Goal: Find specific page/section: Find specific page/section

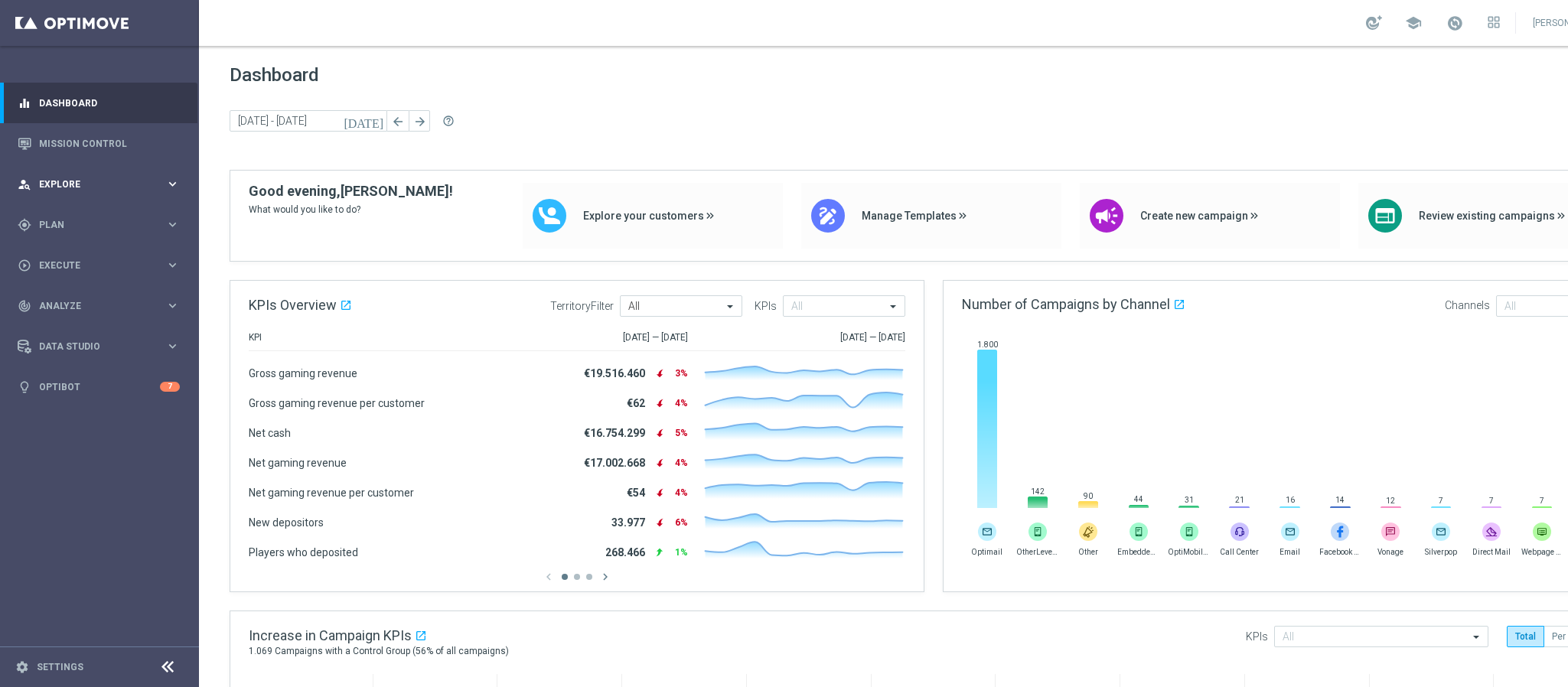
click at [107, 192] on div "person_search Explore keyboard_arrow_right" at bounding box center [99, 184] width 198 height 41
click at [65, 402] on div "gps_fixed Plan" at bounding box center [92, 409] width 148 height 14
click at [79, 298] on span "Templates" at bounding box center [95, 302] width 110 height 9
click at [79, 329] on link "Optimail" at bounding box center [103, 326] width 111 height 12
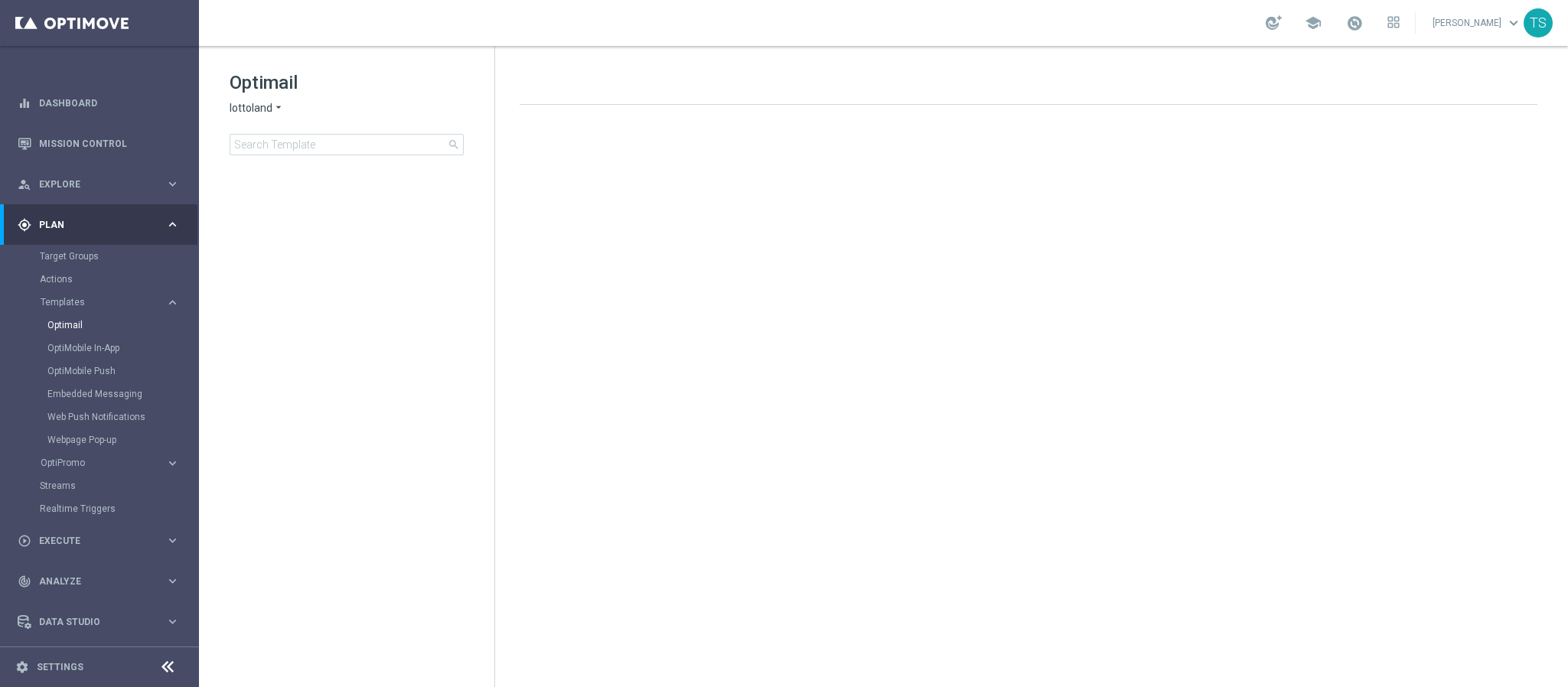
click at [257, 104] on span "lottoland" at bounding box center [251, 108] width 43 height 15
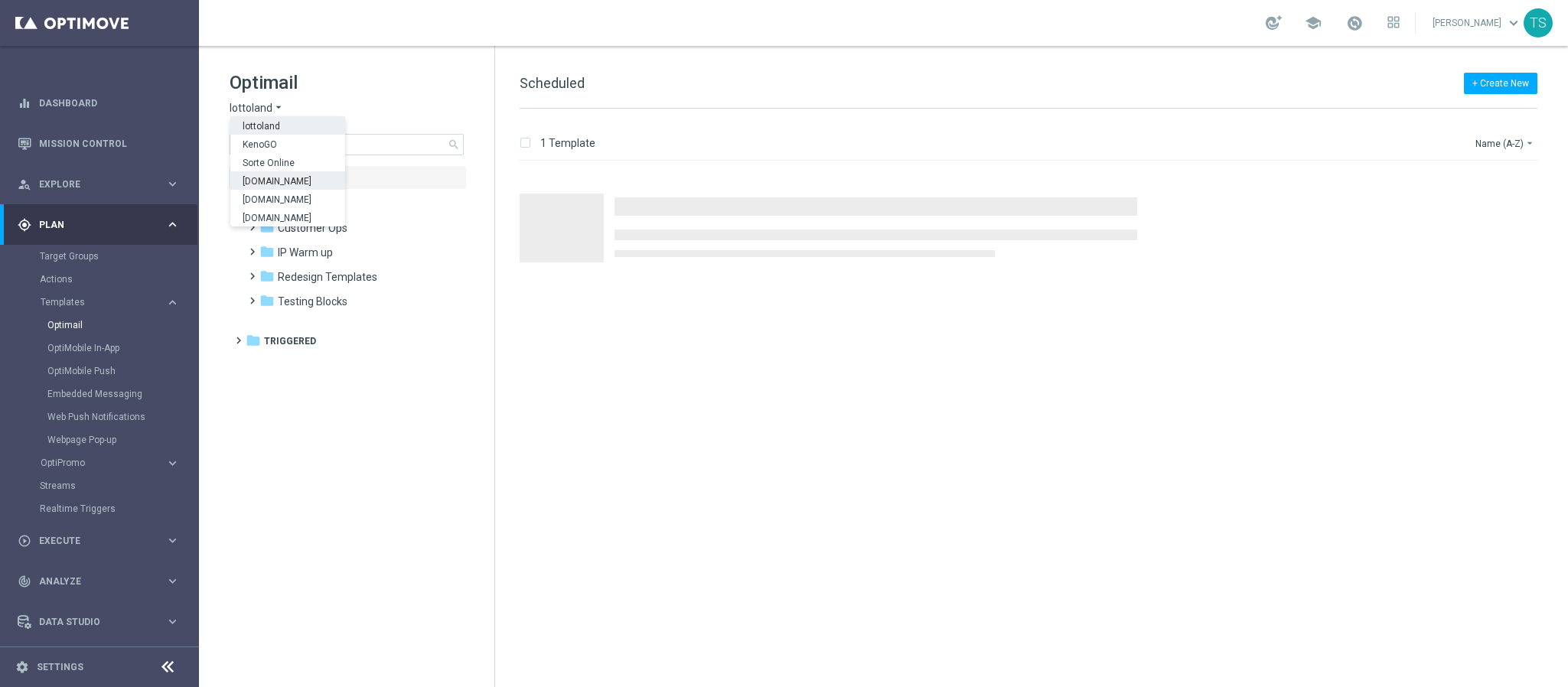
click at [0, 0] on span "[DOMAIN_NAME]" at bounding box center [0, 0] width 0 height 0
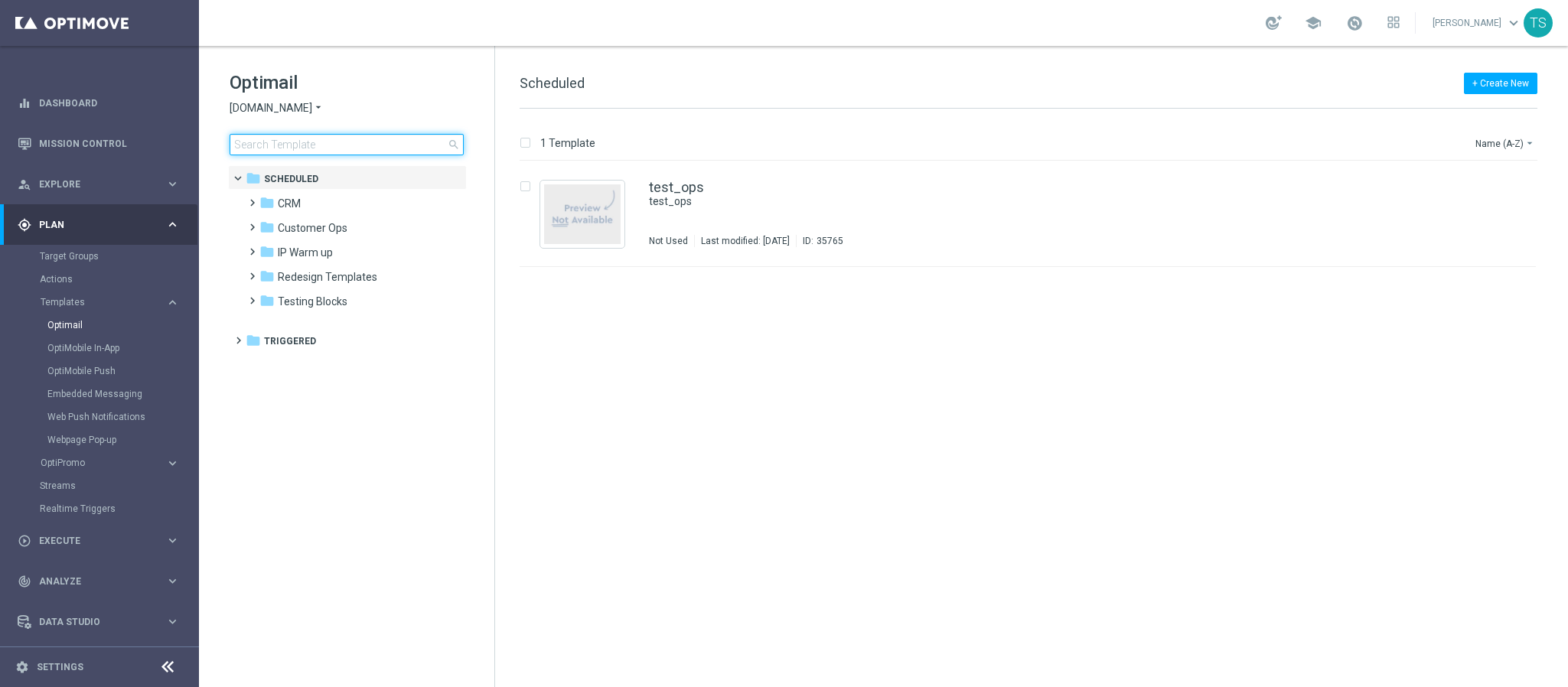
click at [315, 146] on input at bounding box center [347, 145] width 234 height 22
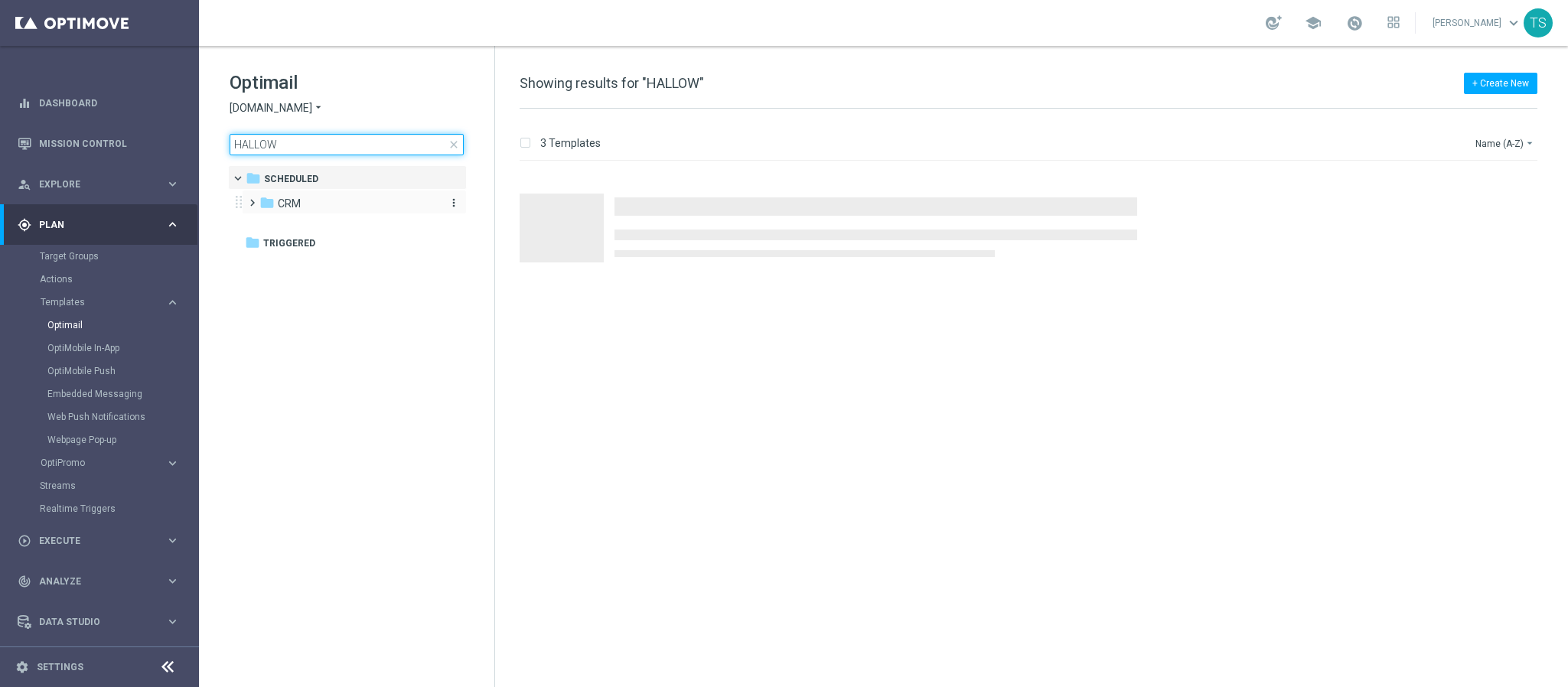
type input "HALLOW"
click at [304, 204] on div "folder CRM" at bounding box center [347, 204] width 176 height 18
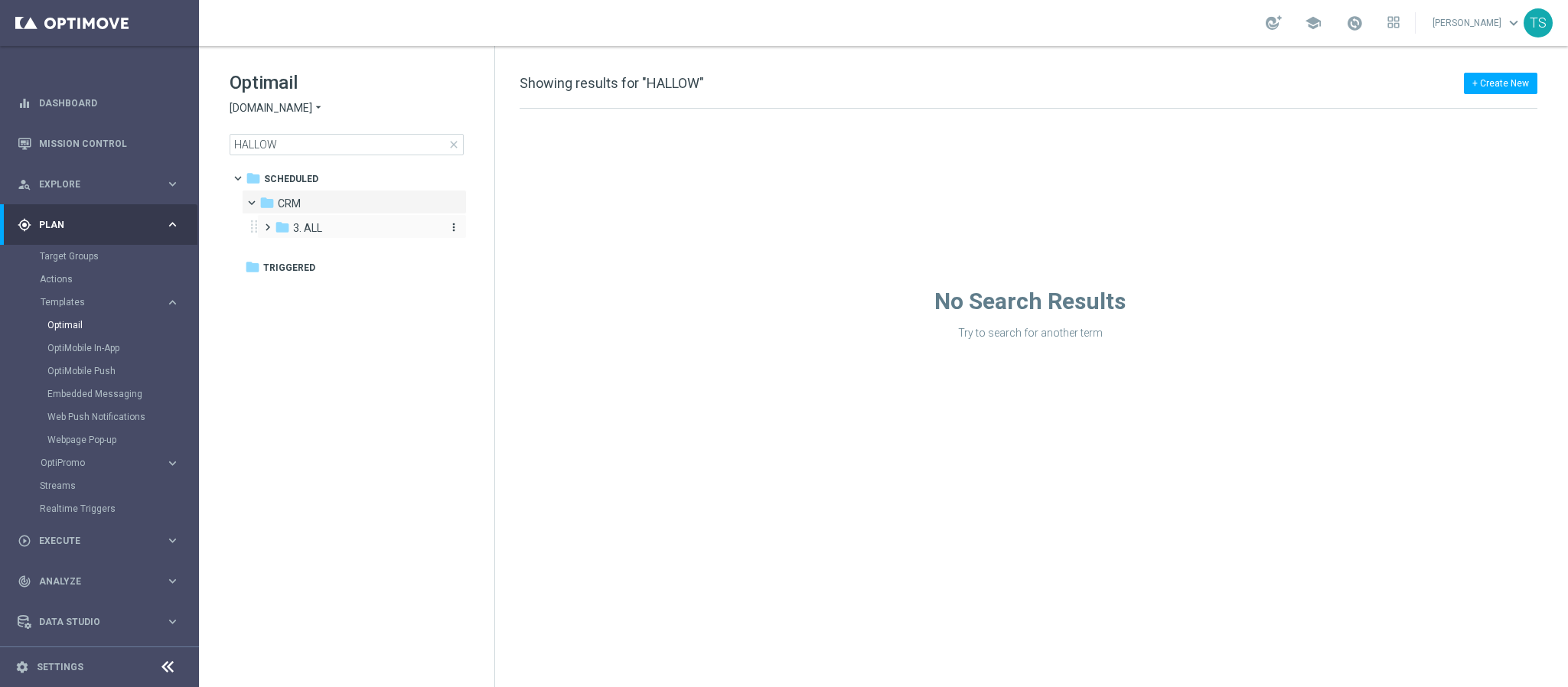
click at [330, 225] on div "folder 3. ALL" at bounding box center [356, 228] width 163 height 18
click at [345, 246] on span "WHEEL_FTP" at bounding box center [337, 252] width 59 height 14
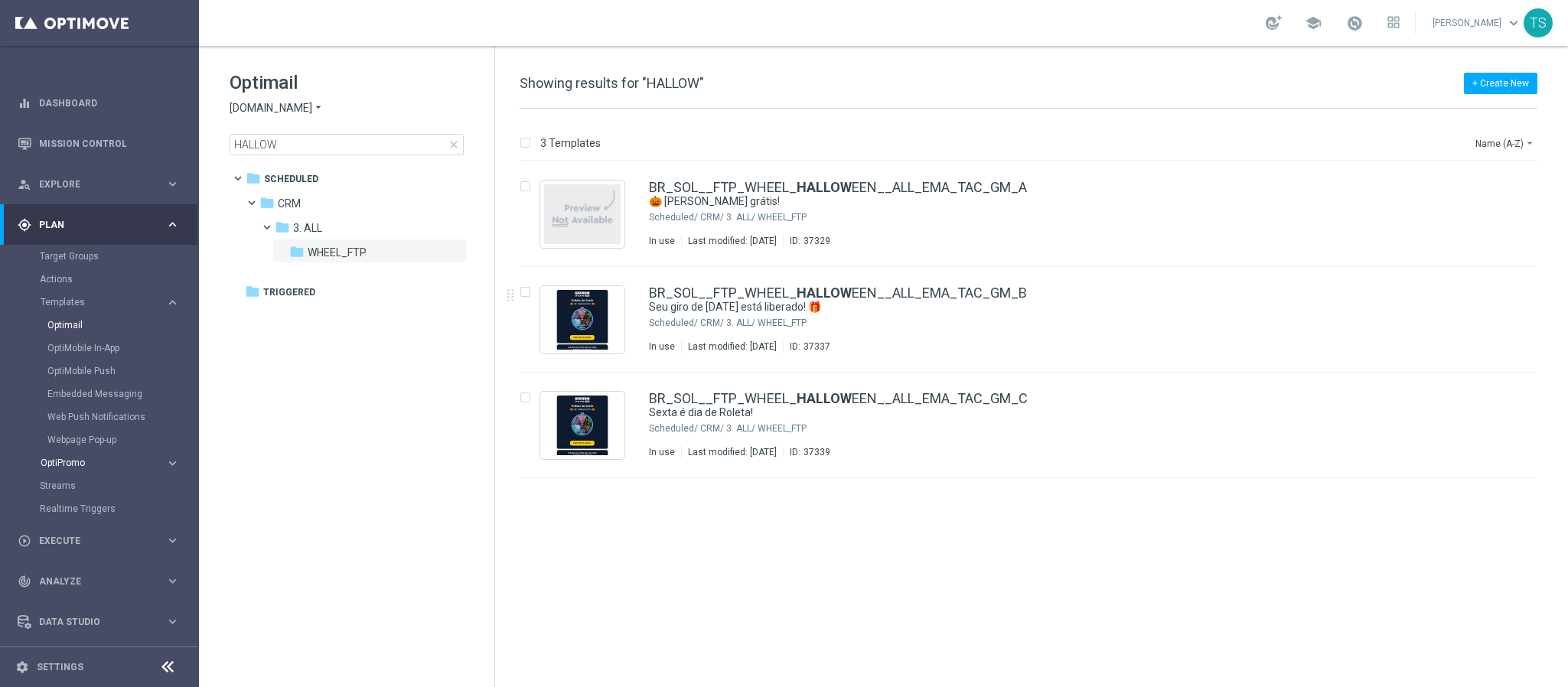
scroll to position [39, 0]
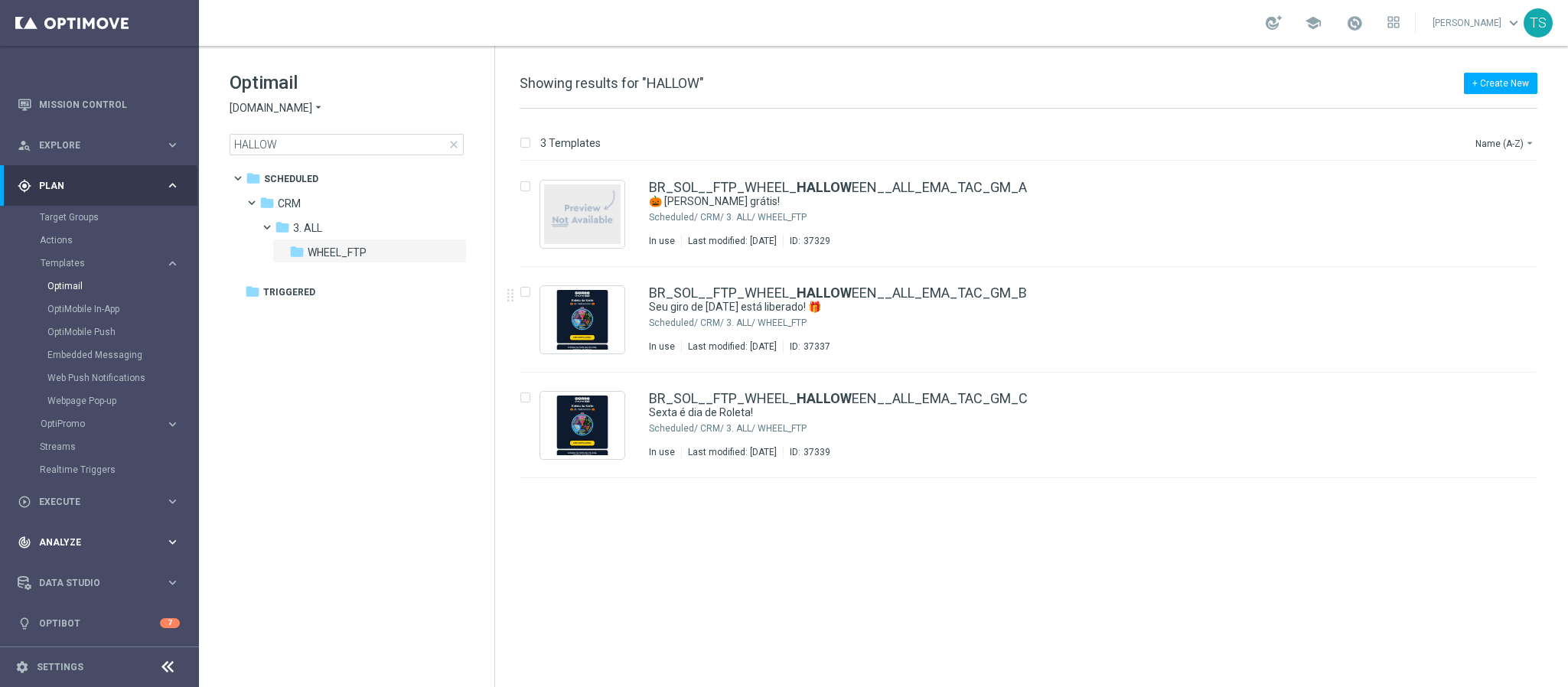
click at [80, 531] on div "track_changes Analyze keyboard_arrow_right" at bounding box center [99, 542] width 198 height 41
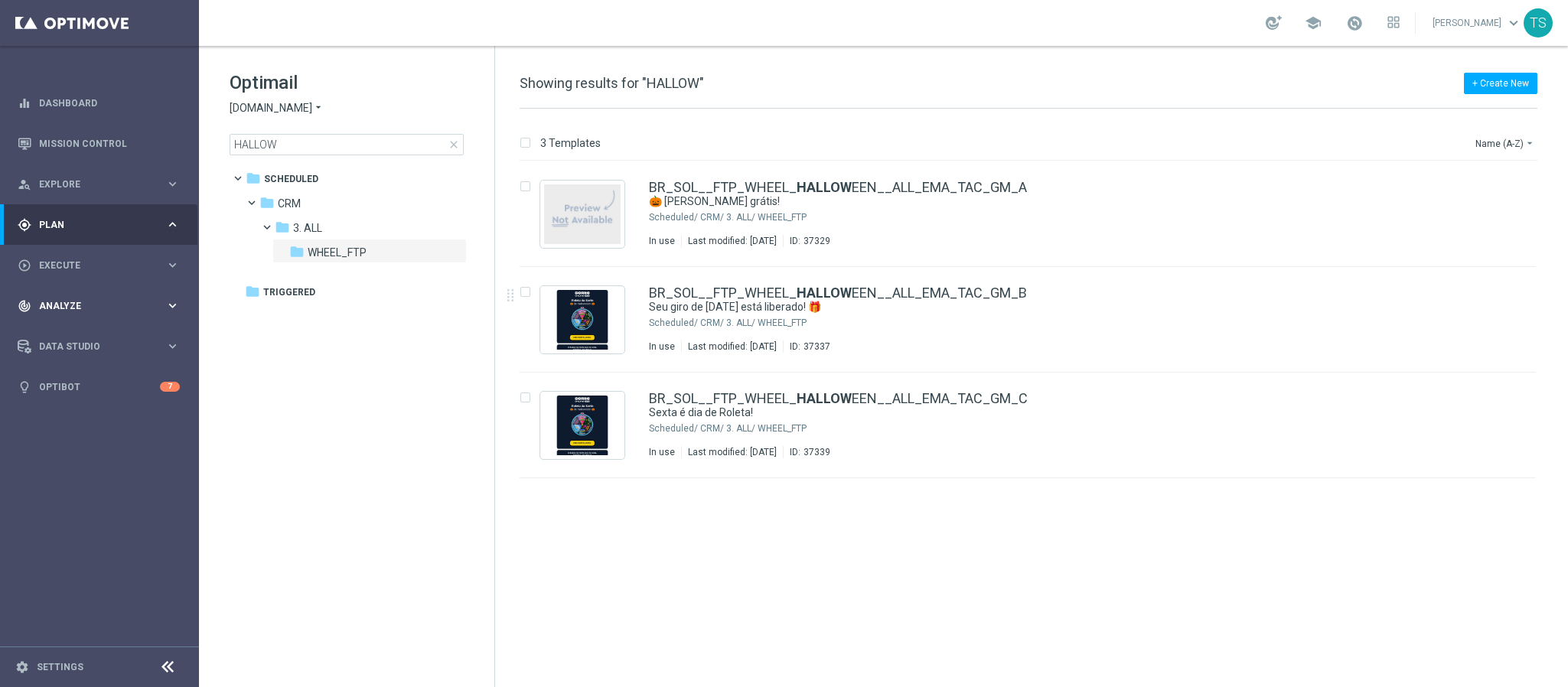
scroll to position [0, 0]
click at [95, 502] on span "BI Studio" at bounding box center [95, 499] width 110 height 9
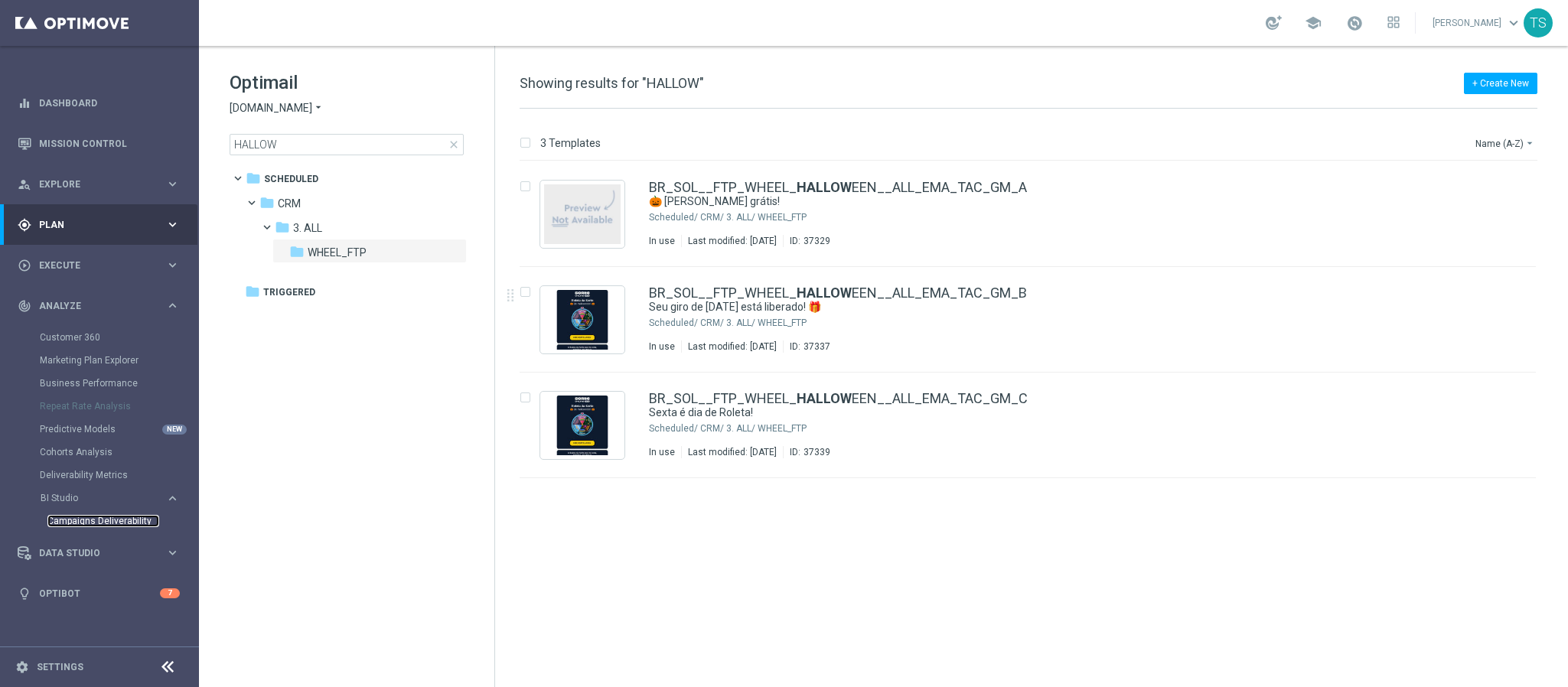
click at [100, 517] on link "Campaigns Deliverability" at bounding box center [103, 521] width 111 height 12
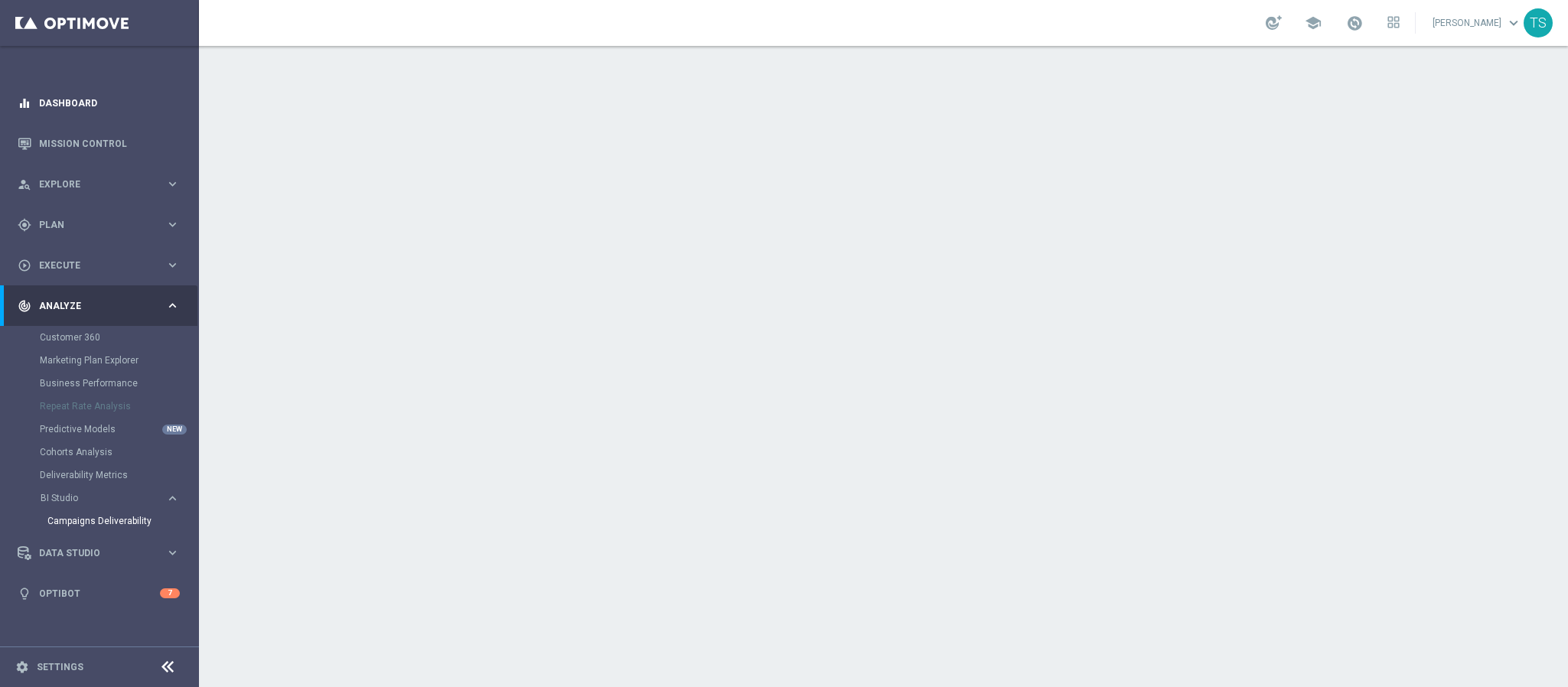
click at [48, 97] on link "Dashboard" at bounding box center [109, 103] width 141 height 41
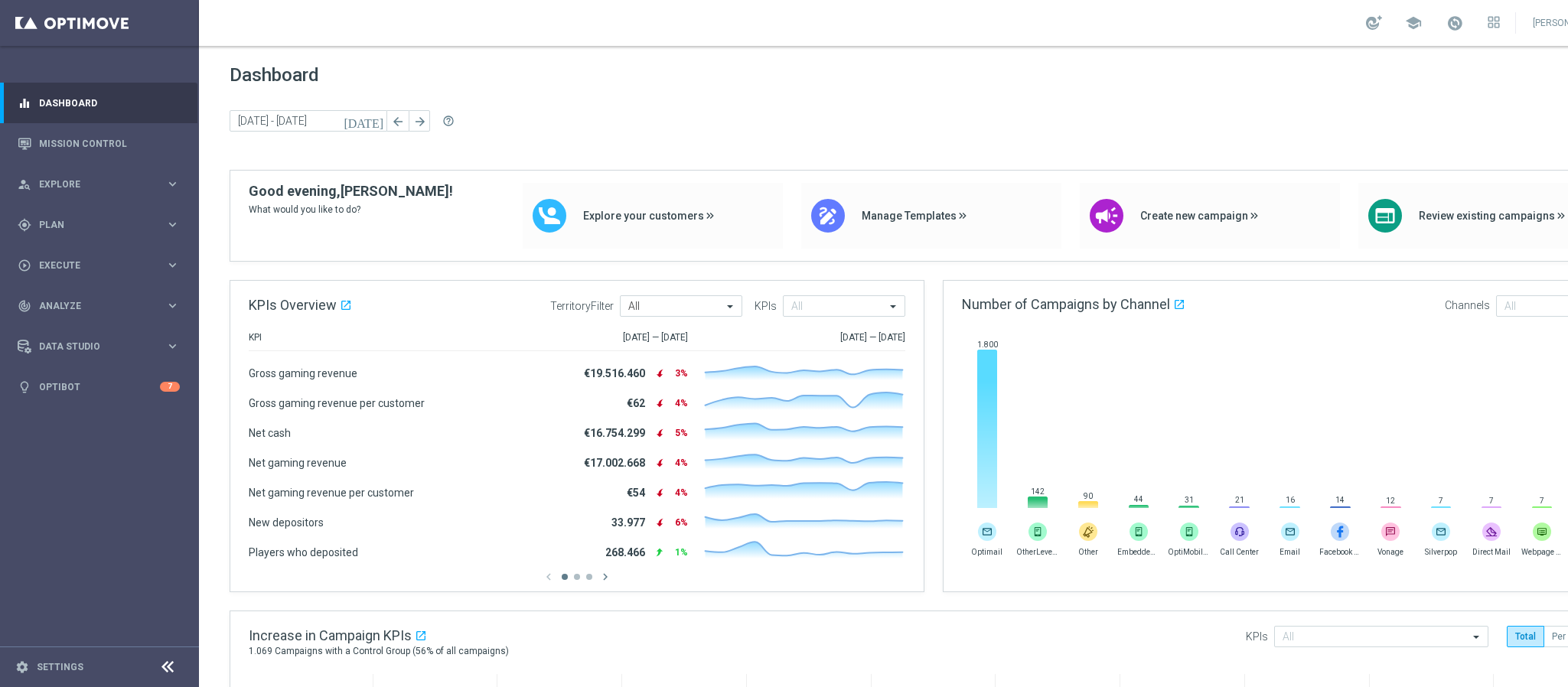
click at [46, 101] on link "Dashboard" at bounding box center [109, 103] width 141 height 41
